Goal: Task Accomplishment & Management: Manage account settings

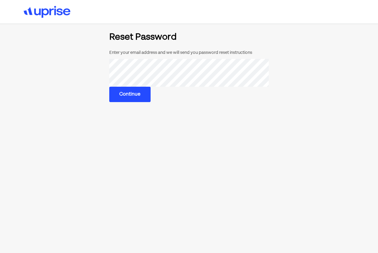
click at [128, 95] on button "Continue" at bounding box center [129, 94] width 41 height 15
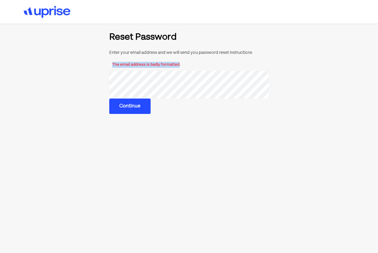
drag, startPoint x: 180, startPoint y: 64, endPoint x: 112, endPoint y: 66, distance: 68.3
click at [112, 66] on div "The email address is badly formatted." at bounding box center [189, 65] width 160 height 12
copy div "The email address is badly formatted"
click at [131, 112] on button "Continue" at bounding box center [129, 105] width 41 height 15
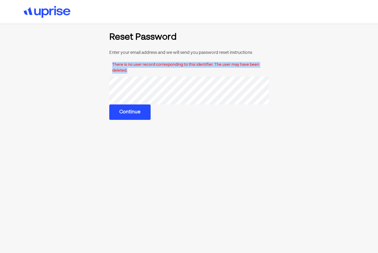
drag, startPoint x: 112, startPoint y: 65, endPoint x: 130, endPoint y: 73, distance: 19.6
click at [130, 73] on div "There is no user record corresponding to this identifier. The user may have bee…" at bounding box center [189, 68] width 160 height 18
copy div "There is no user record corresponding to this identifier. The user may have bee…"
